Goal: Navigation & Orientation: Understand site structure

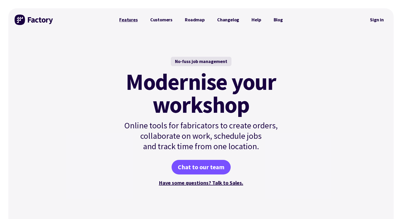
click at [125, 19] on link "Features" at bounding box center [128, 20] width 31 height 10
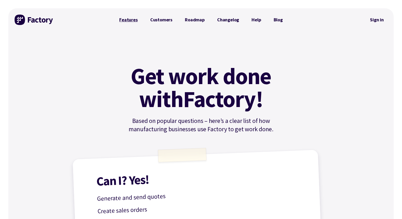
click at [132, 18] on link "Features" at bounding box center [128, 20] width 31 height 10
click at [164, 20] on link "Customers" at bounding box center [161, 20] width 35 height 10
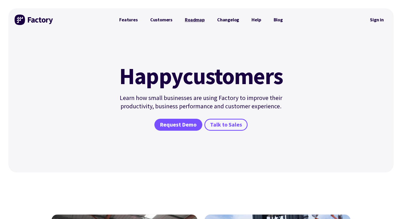
click at [198, 20] on link "Roadmap" at bounding box center [194, 20] width 32 height 10
click at [279, 20] on link "Blog" at bounding box center [278, 20] width 22 height 10
click at [20, 18] on img at bounding box center [34, 20] width 39 height 10
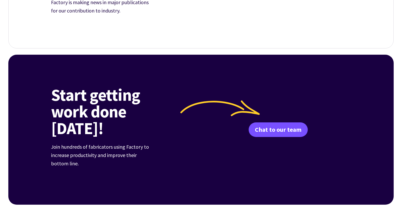
scroll to position [1717, 0]
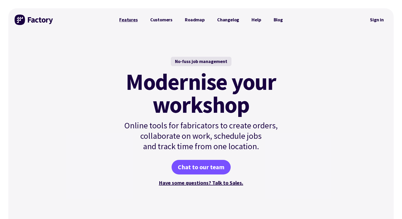
click at [131, 18] on link "Features" at bounding box center [128, 20] width 31 height 10
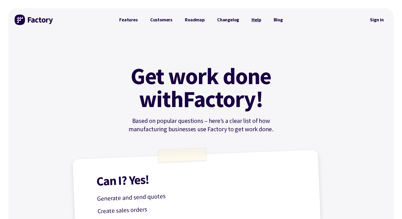
click at [255, 20] on link "Help" at bounding box center [256, 20] width 22 height 10
